Goal: Task Accomplishment & Management: Complete application form

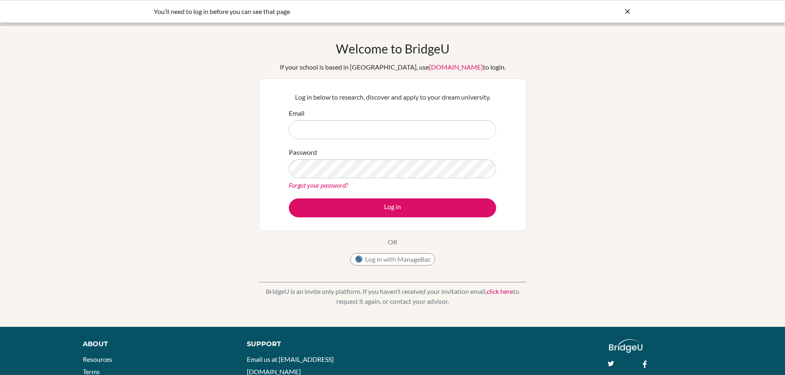
type input "[EMAIL_ADDRESS][DOMAIN_NAME]"
click at [377, 206] on button "Log in" at bounding box center [392, 208] width 207 height 19
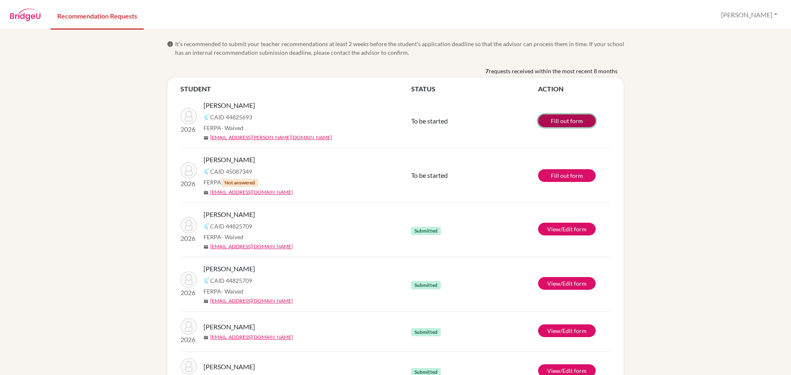
click at [563, 118] on link "Fill out form" at bounding box center [567, 121] width 58 height 13
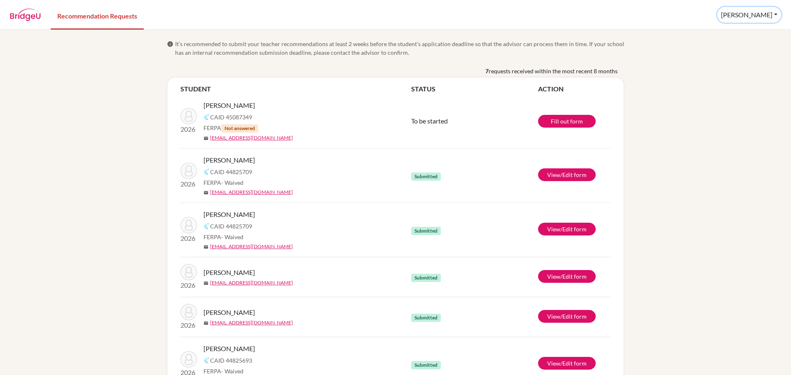
click at [762, 14] on button "Danette" at bounding box center [749, 15] width 64 height 16
click at [752, 55] on button "Log out" at bounding box center [728, 53] width 65 height 13
